Goal: Transaction & Acquisition: Download file/media

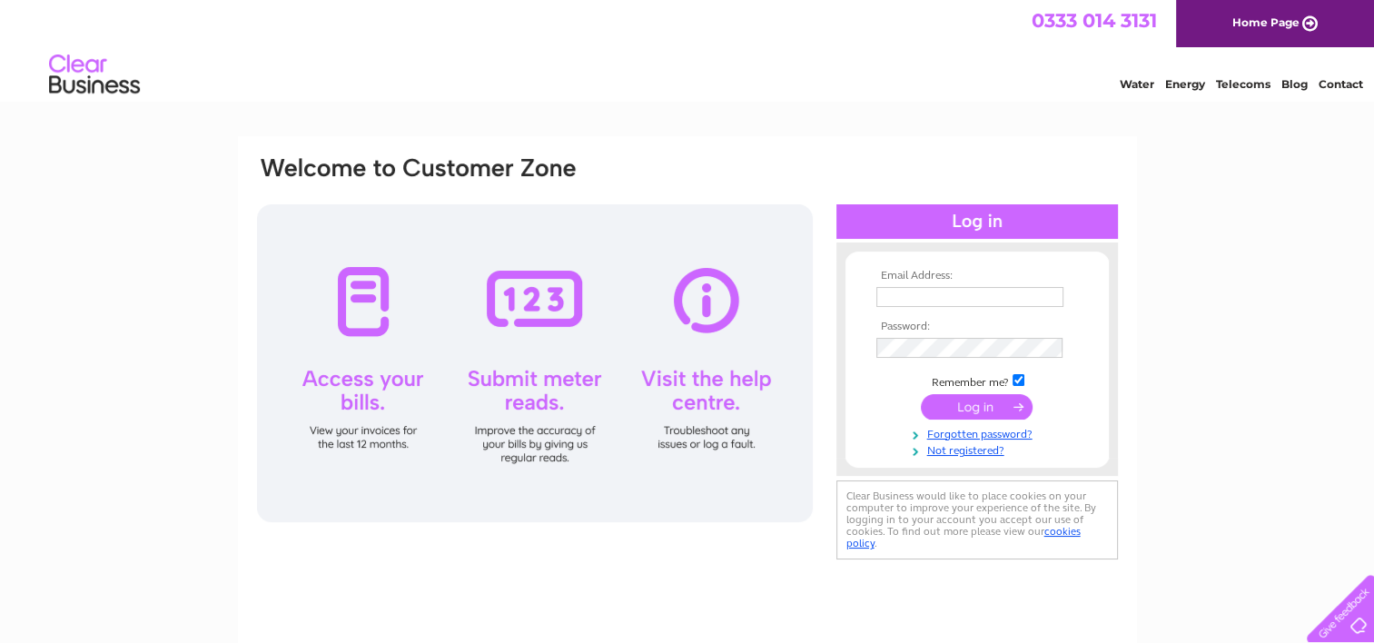
click at [908, 294] on input "text" at bounding box center [970, 297] width 187 height 20
type input "knapton@f2s.com"
click at [1014, 413] on input "submit" at bounding box center [977, 407] width 112 height 25
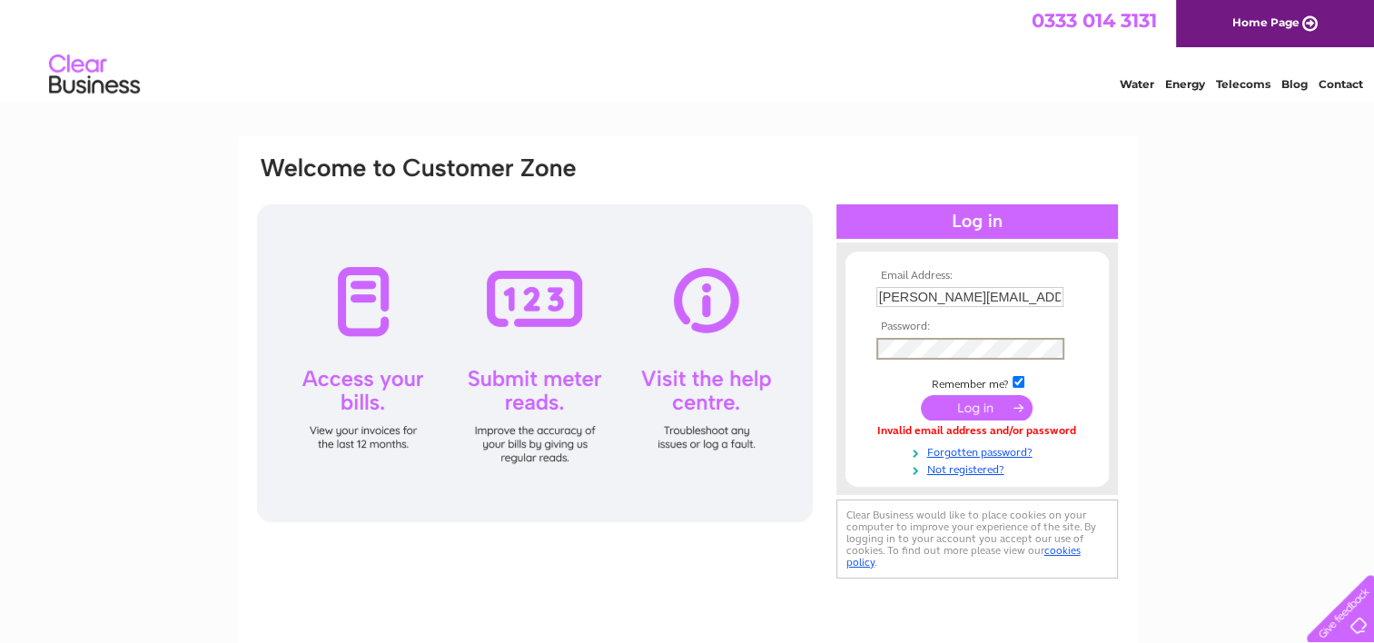
click at [967, 411] on input "submit" at bounding box center [977, 407] width 112 height 25
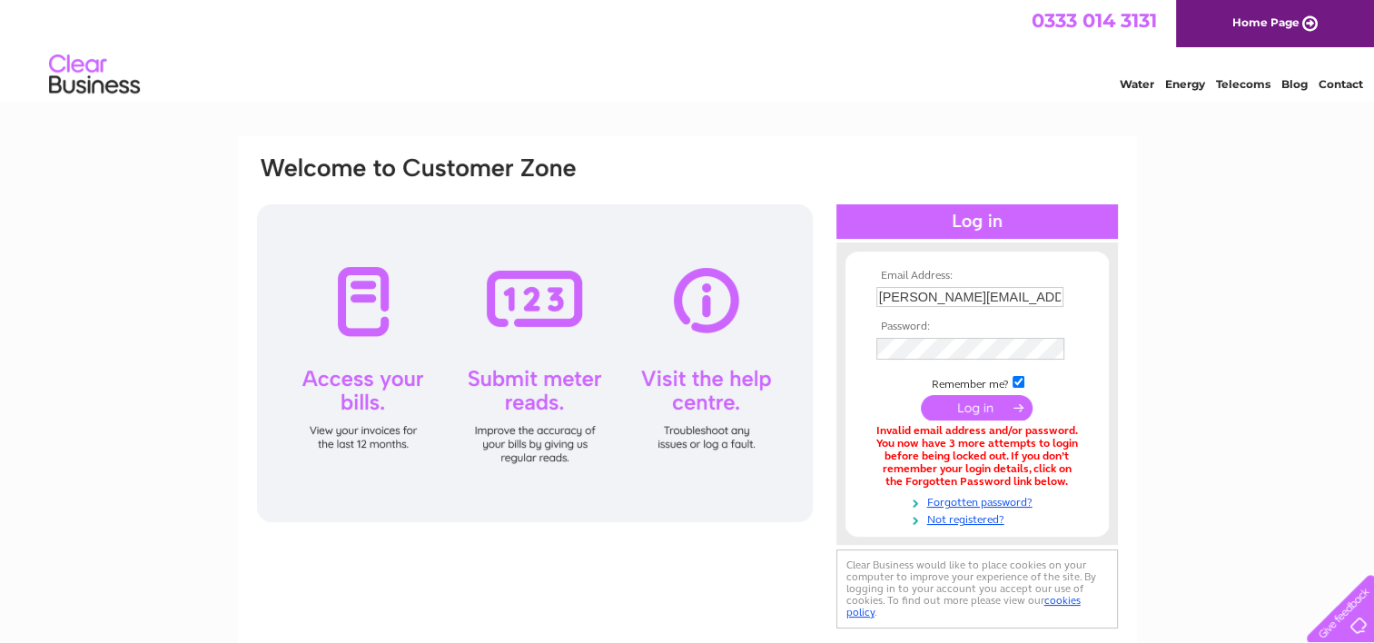
click at [974, 412] on input "submit" at bounding box center [977, 407] width 112 height 25
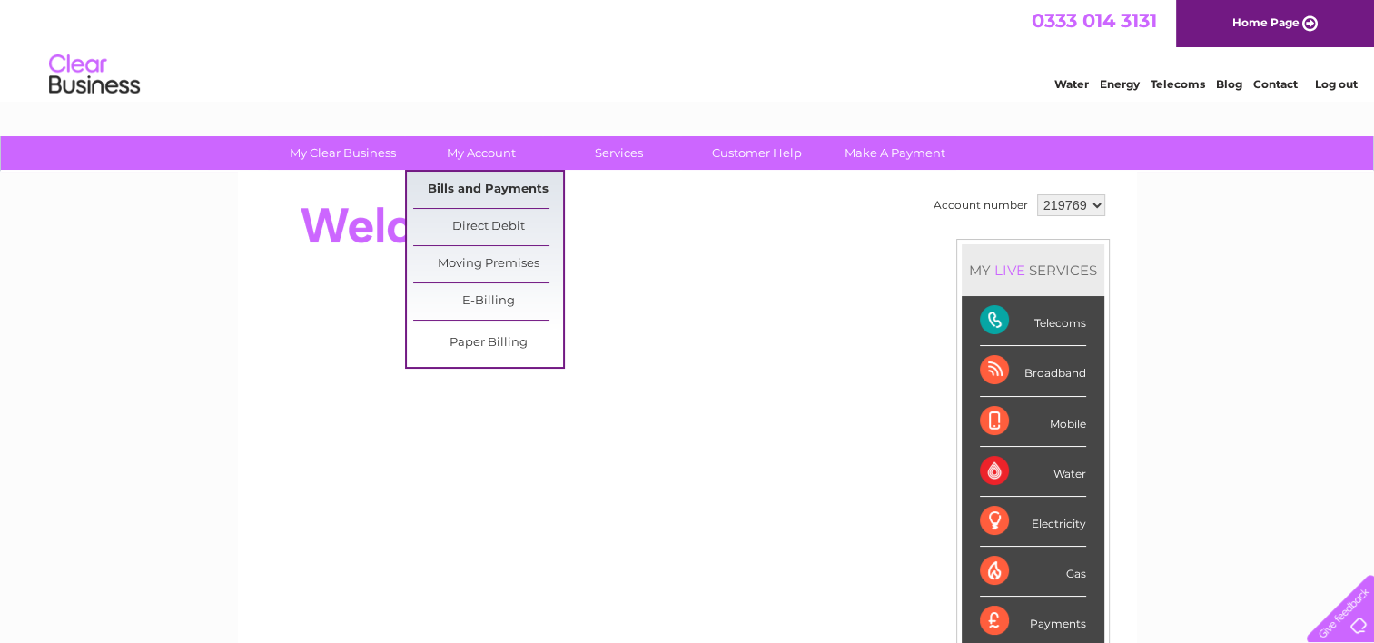
click at [483, 188] on link "Bills and Payments" at bounding box center [488, 190] width 150 height 36
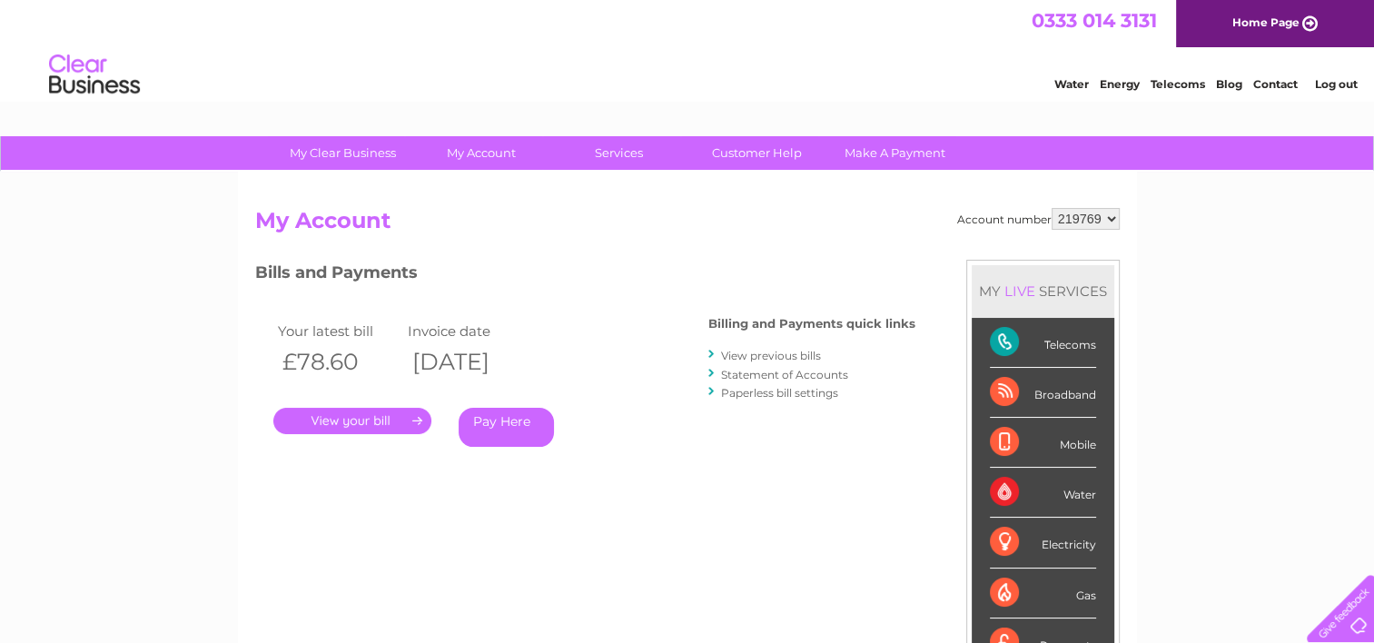
click at [352, 424] on link "." at bounding box center [352, 421] width 158 height 26
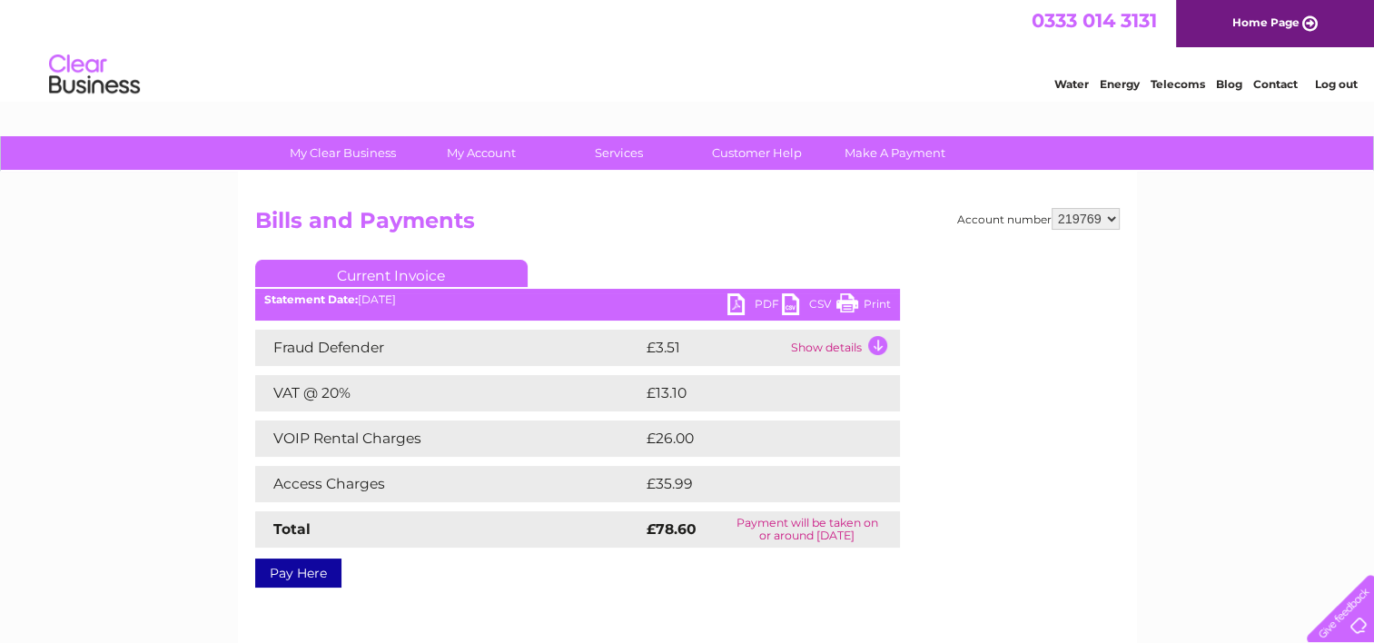
click at [741, 305] on link "PDF" at bounding box center [755, 306] width 55 height 26
click at [1108, 218] on select "219769 219772" at bounding box center [1086, 219] width 68 height 22
click at [1052, 208] on select "219769 219772" at bounding box center [1086, 219] width 68 height 22
click at [737, 302] on link "PDF" at bounding box center [755, 306] width 55 height 26
click at [733, 305] on link "PDF" at bounding box center [755, 306] width 55 height 26
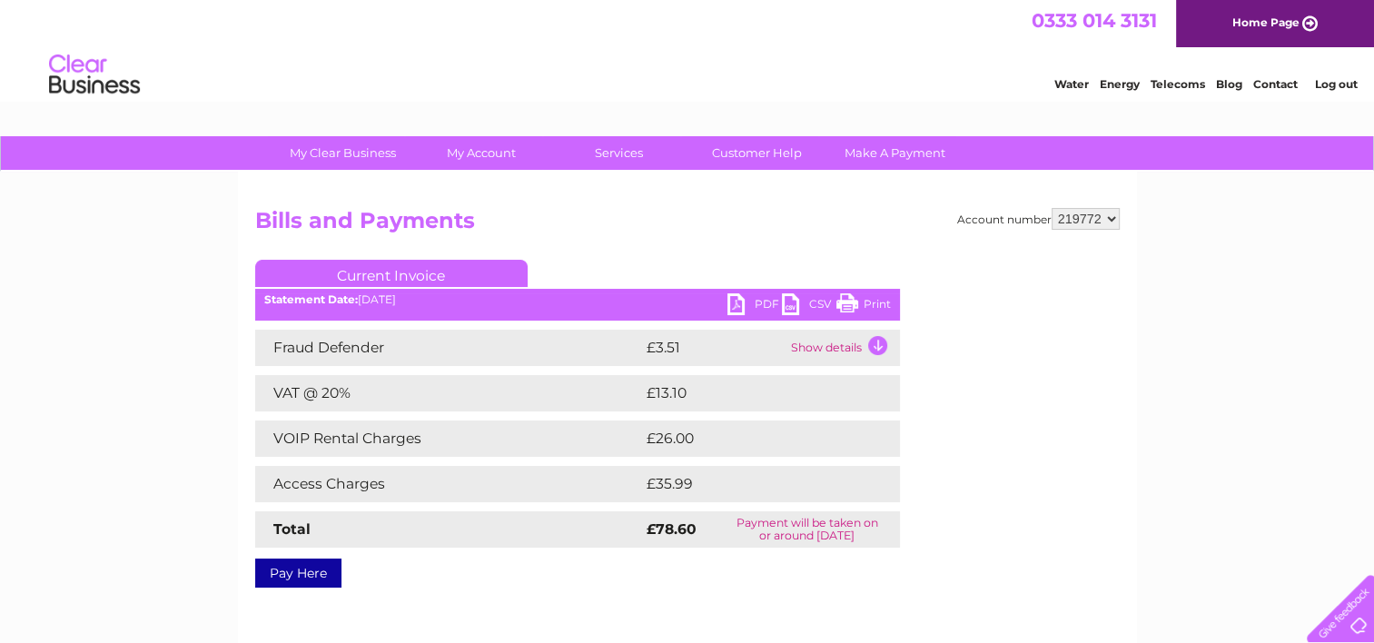
click at [1108, 214] on select "219769 219772" at bounding box center [1086, 219] width 68 height 22
click at [1052, 208] on select "219769 219772" at bounding box center [1086, 219] width 68 height 22
click at [1107, 214] on select "219769 219772" at bounding box center [1086, 219] width 68 height 22
select select "219769"
click at [1052, 208] on select "219769 219772" at bounding box center [1086, 219] width 68 height 22
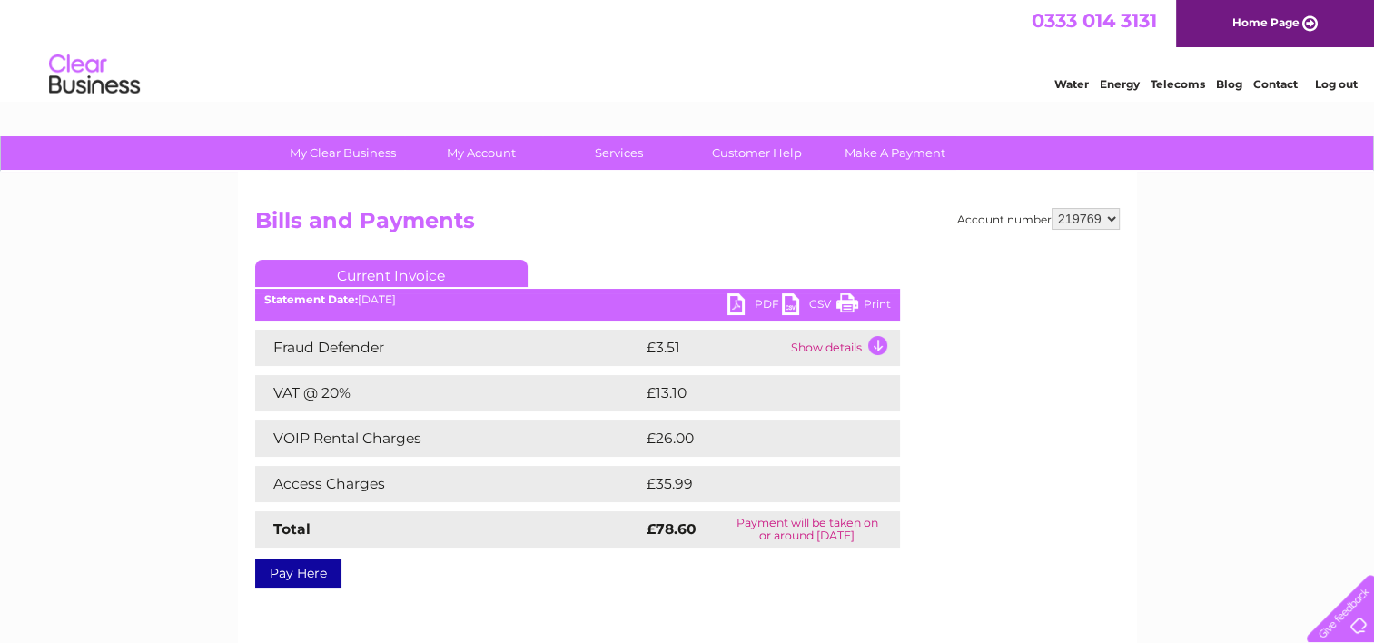
click at [1114, 219] on select "219769 219772" at bounding box center [1086, 219] width 68 height 22
select select "219772"
click at [1052, 208] on select "219769 219772" at bounding box center [1086, 219] width 68 height 22
click at [743, 305] on link "PDF" at bounding box center [755, 306] width 55 height 26
